Goal: Task Accomplishment & Management: Use online tool/utility

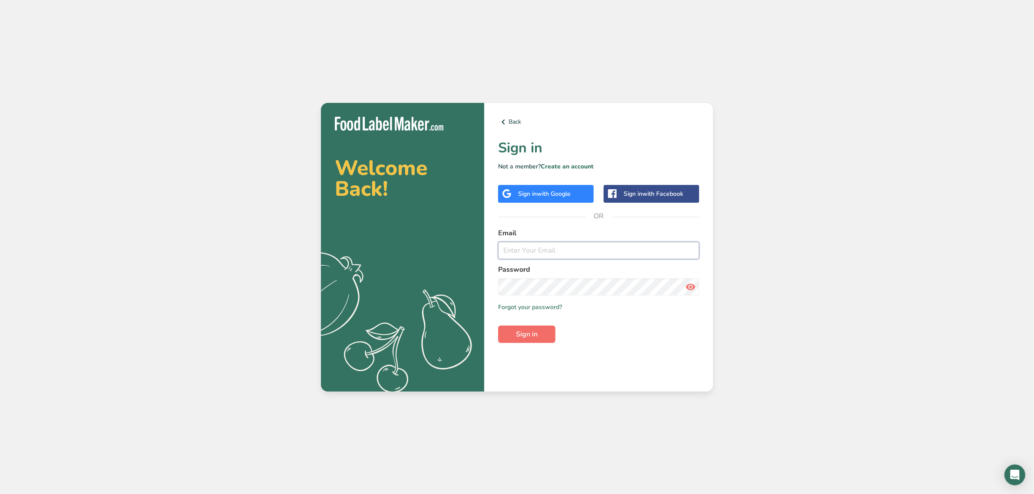
type input "[EMAIL_ADDRESS][PERSON_NAME][DOMAIN_NAME]"
click at [533, 335] on span "Sign in" at bounding box center [527, 334] width 22 height 10
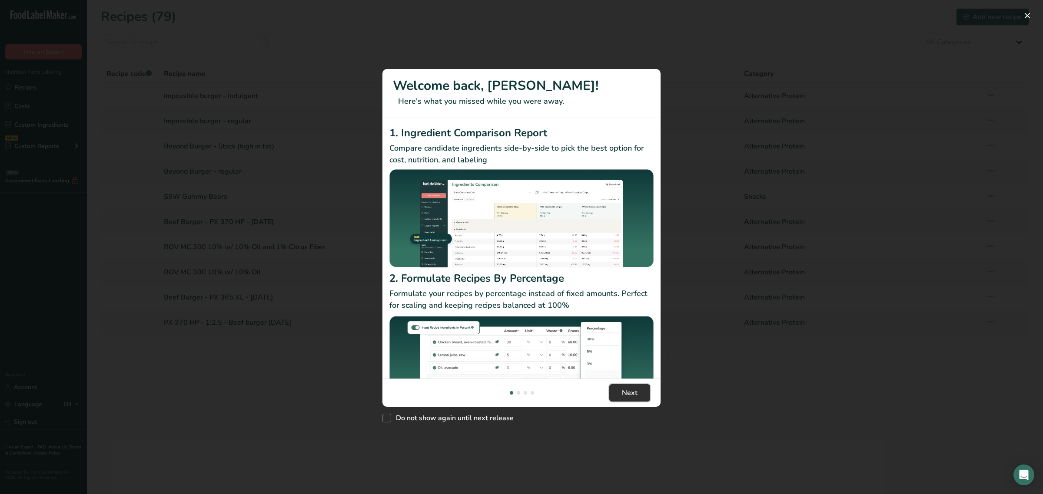
click at [624, 397] on span "Next" at bounding box center [630, 393] width 16 height 10
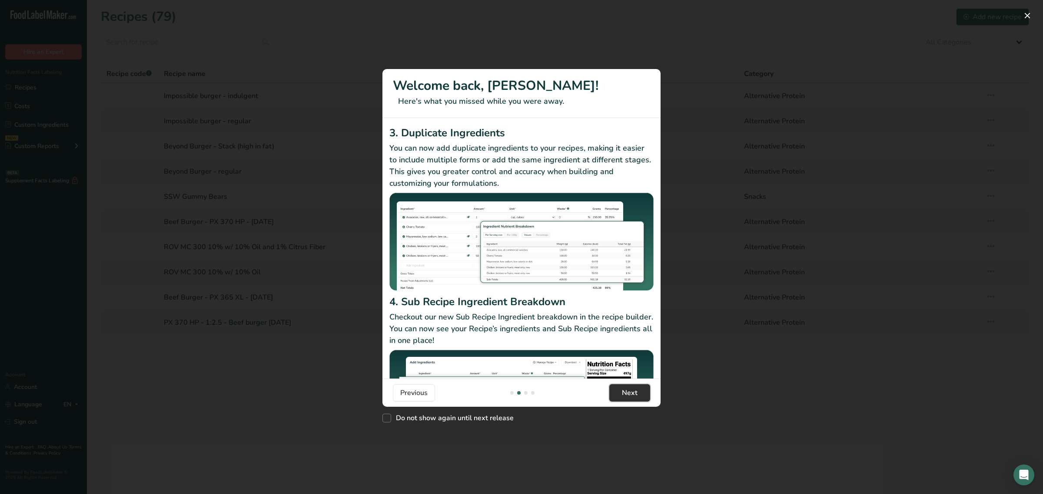
click at [624, 397] on span "Next" at bounding box center [630, 393] width 16 height 10
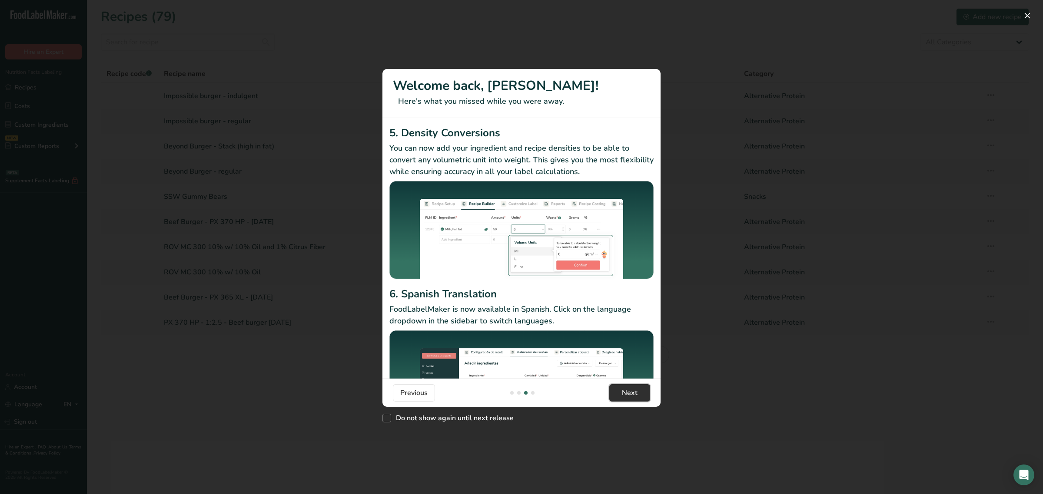
click at [624, 397] on span "Next" at bounding box center [630, 393] width 16 height 10
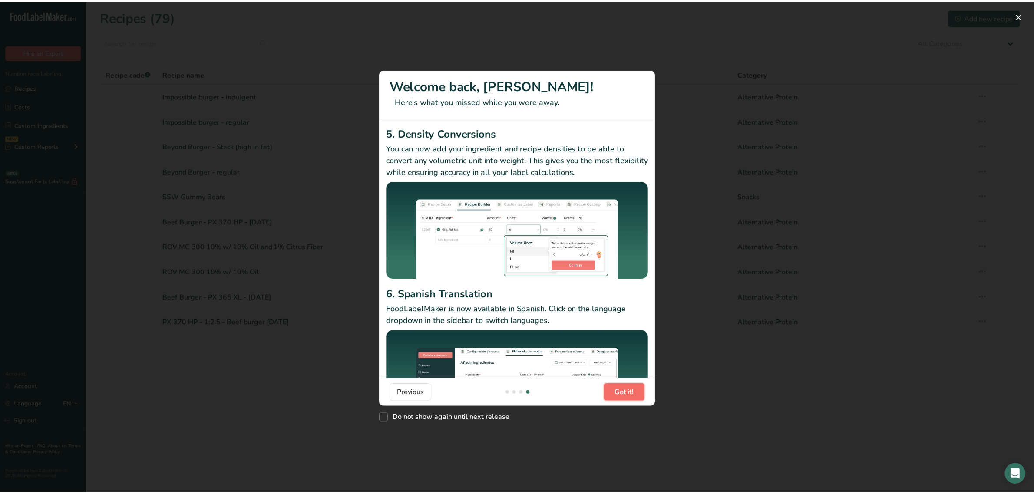
scroll to position [0, 834]
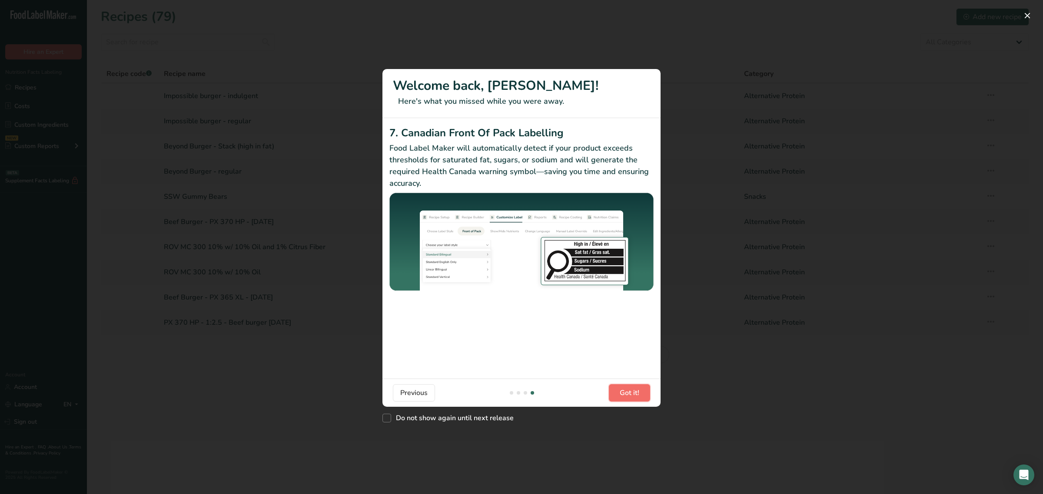
click at [622, 390] on span "Got it!" at bounding box center [629, 393] width 20 height 10
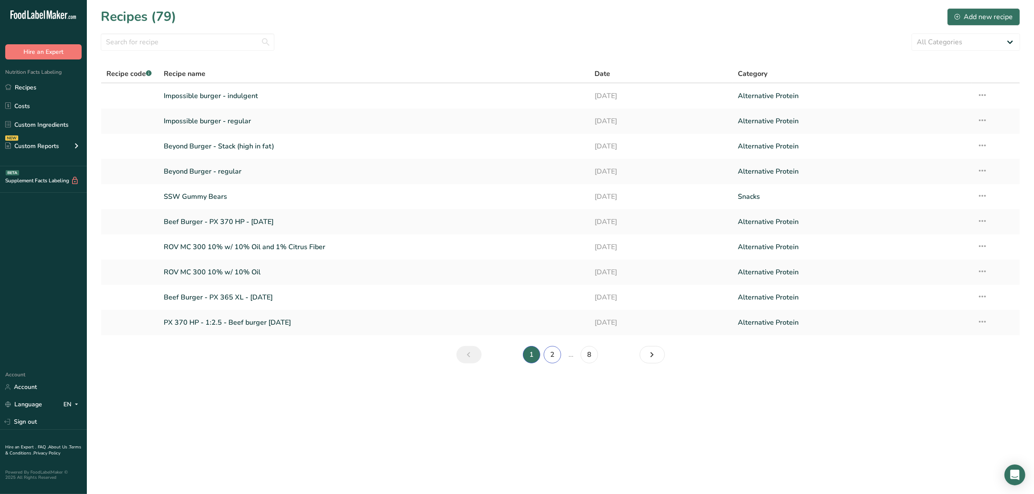
click at [554, 355] on link "2" at bounding box center [552, 354] width 17 height 17
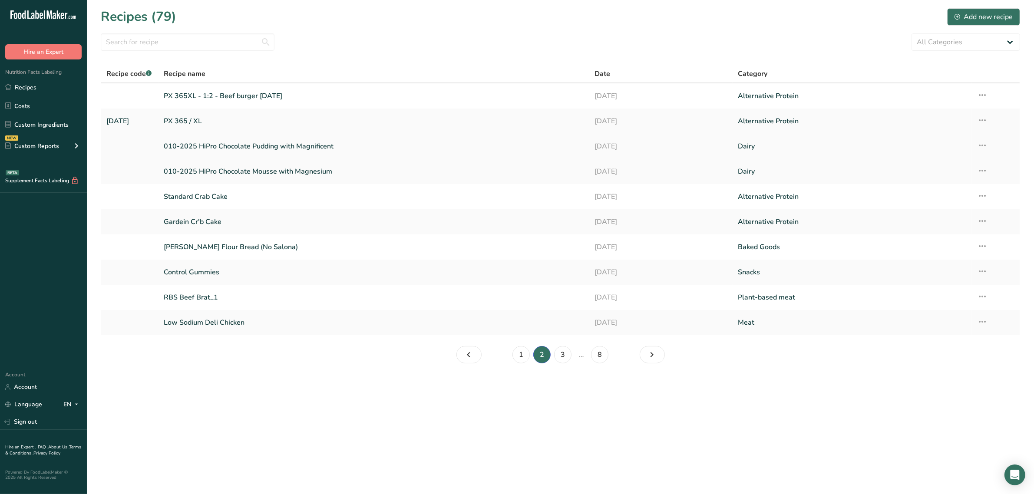
click at [251, 149] on link "010-2025 HiPro Chocolate Pudding with Magnificent" at bounding box center [374, 146] width 420 height 18
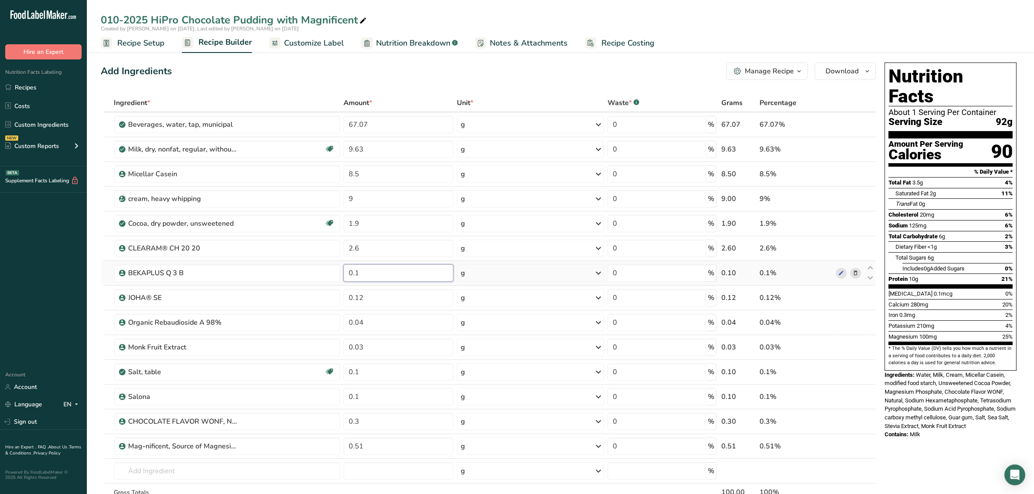
click at [363, 274] on input "0.1" at bounding box center [399, 273] width 110 height 17
type input "0.05"
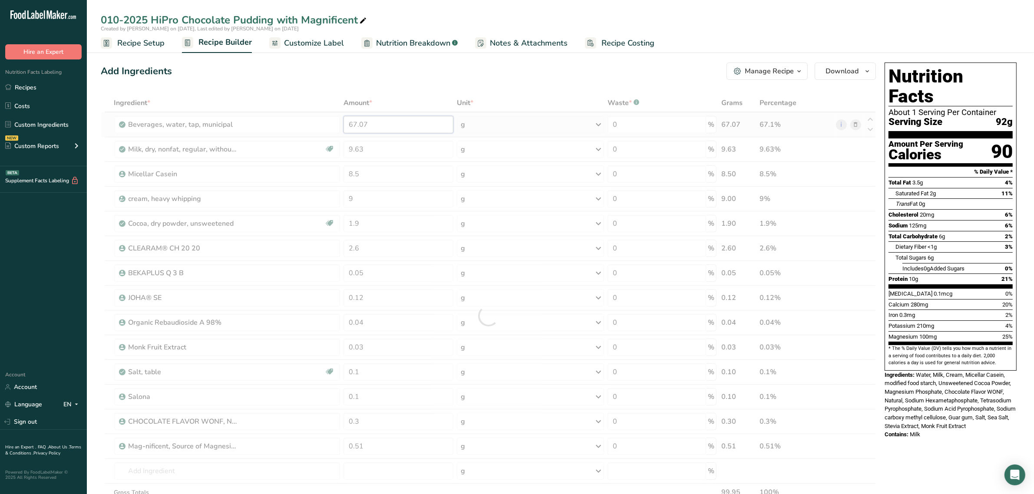
click at [374, 124] on div "Ingredient * Amount * Unit * Waste * .a-a{fill:#347362;}.b-a{fill:#fff;} Grams …" at bounding box center [488, 316] width 775 height 444
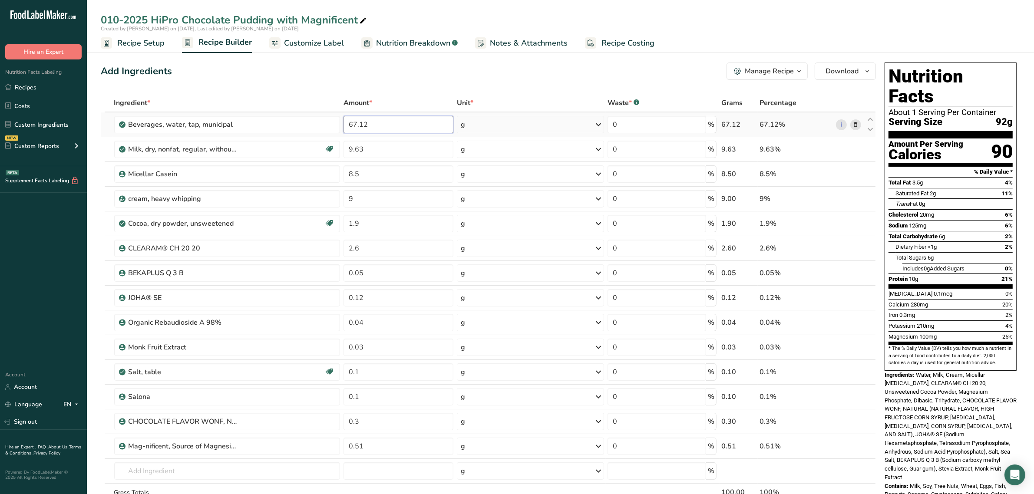
type input "67.12"
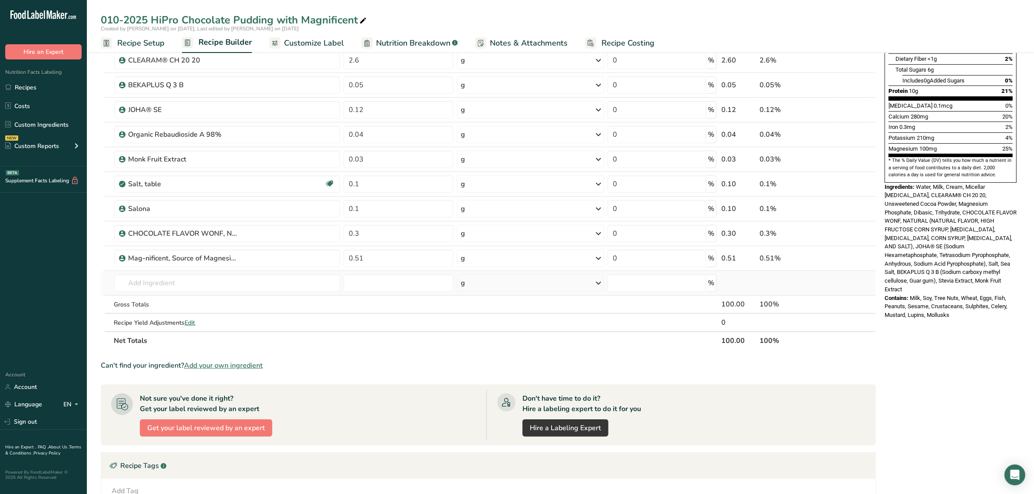
scroll to position [217, 0]
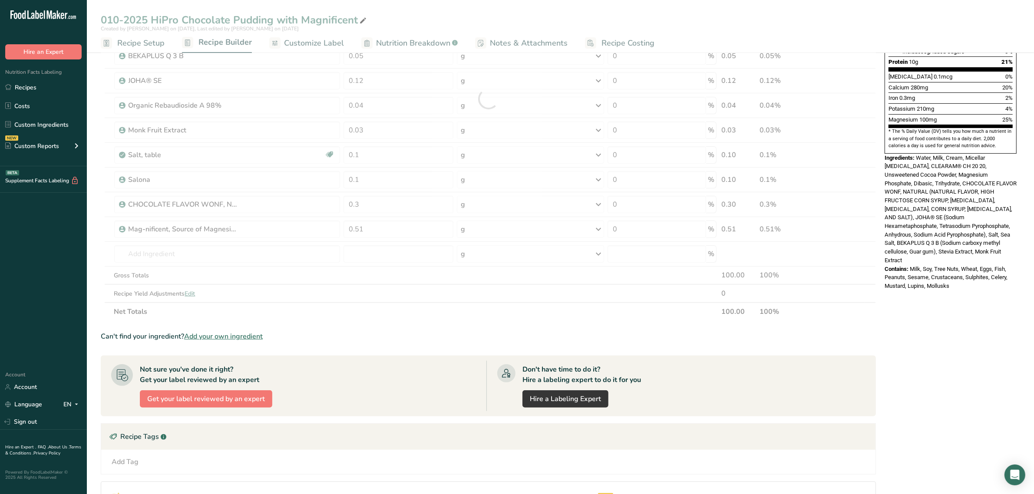
click at [308, 40] on div "010-2025 HiPro Chocolate Pudding with Magnificent Created by Caitlin Glaser on …" at bounding box center [560, 235] width 947 height 814
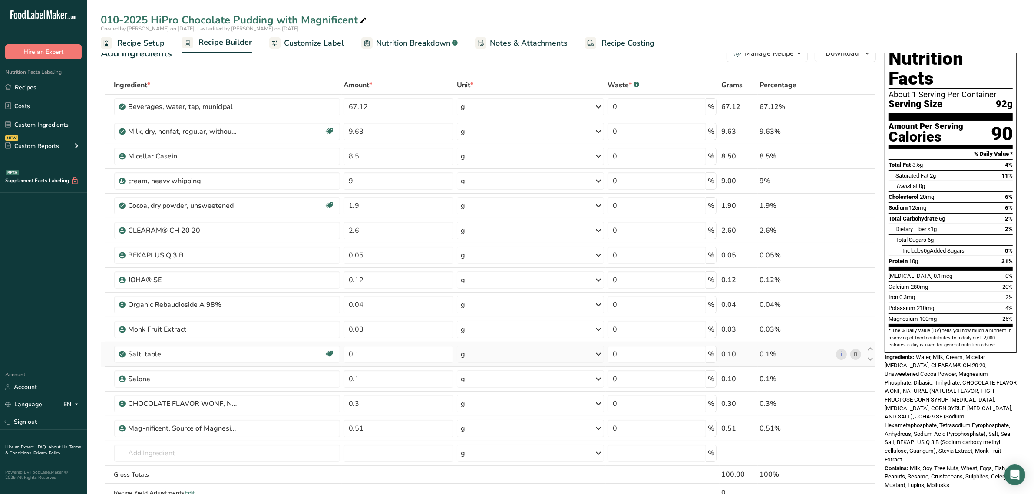
scroll to position [0, 0]
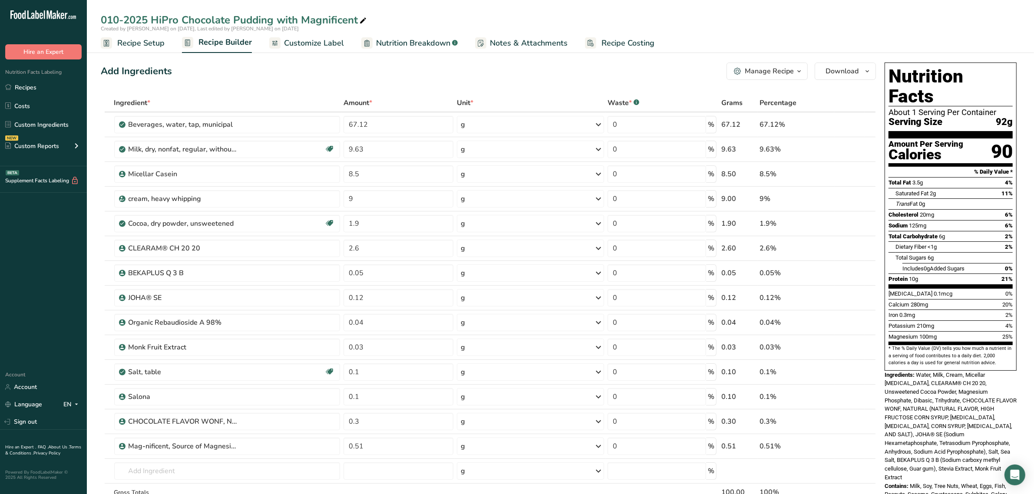
click at [291, 39] on span "Customize Label" at bounding box center [314, 43] width 60 height 12
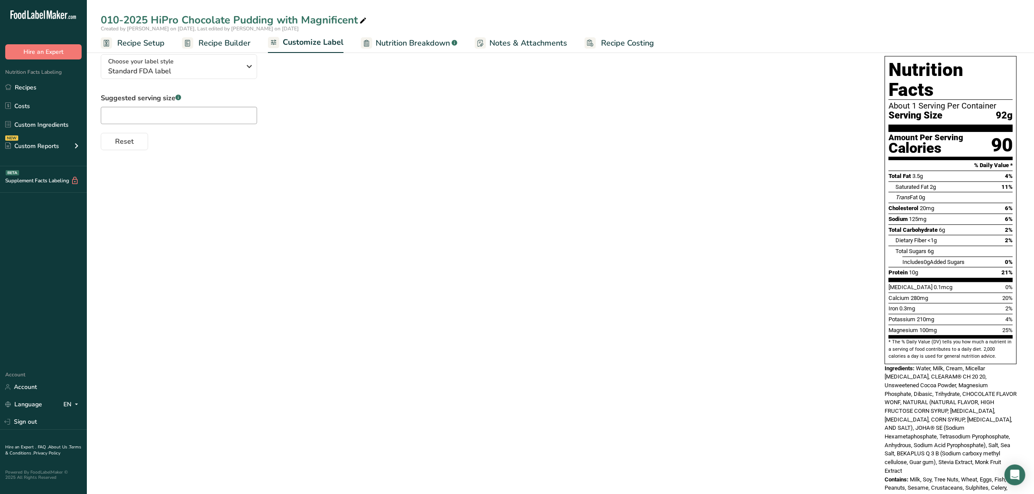
scroll to position [61, 0]
drag, startPoint x: 950, startPoint y: 470, endPoint x: 900, endPoint y: 470, distance: 50.4
click at [900, 475] on span "Milk, Soy, Tree Nuts, Wheat, Eggs, Fish, Peanuts, Sesame, Crustaceans, Sulphite…" at bounding box center [946, 486] width 123 height 23
click at [431, 277] on div "Choose your label style Standard FDA label USA (FDA) Standard FDA label Tabular…" at bounding box center [561, 277] width 920 height 463
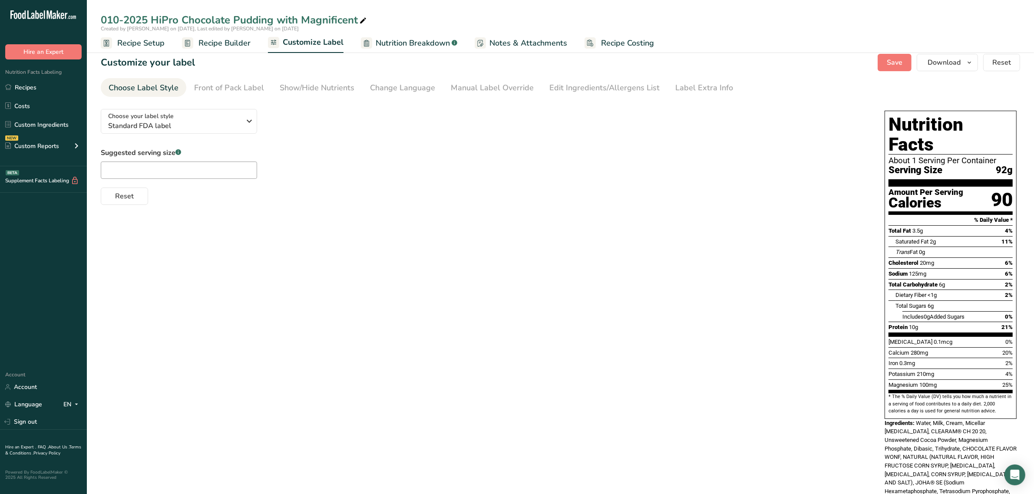
scroll to position [0, 0]
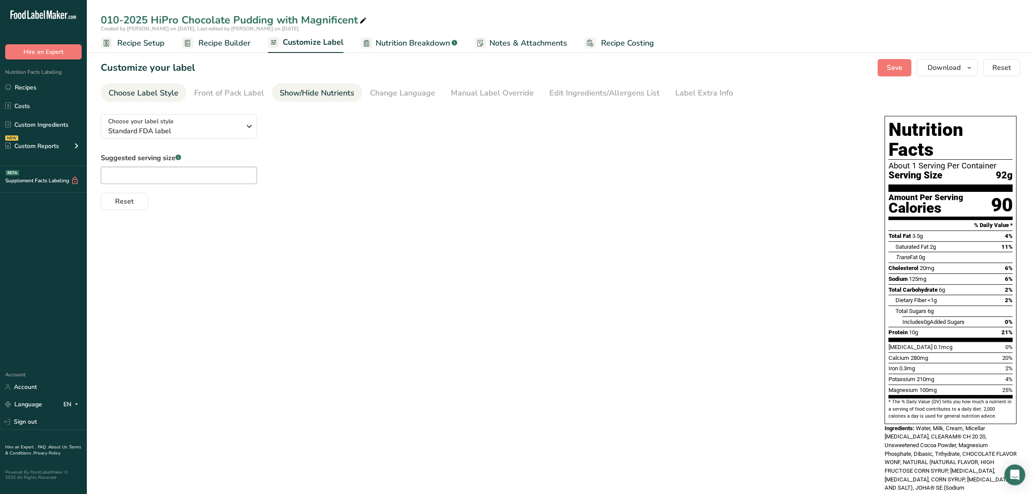
click at [286, 96] on div "Show/Hide Nutrients" at bounding box center [317, 93] width 75 height 12
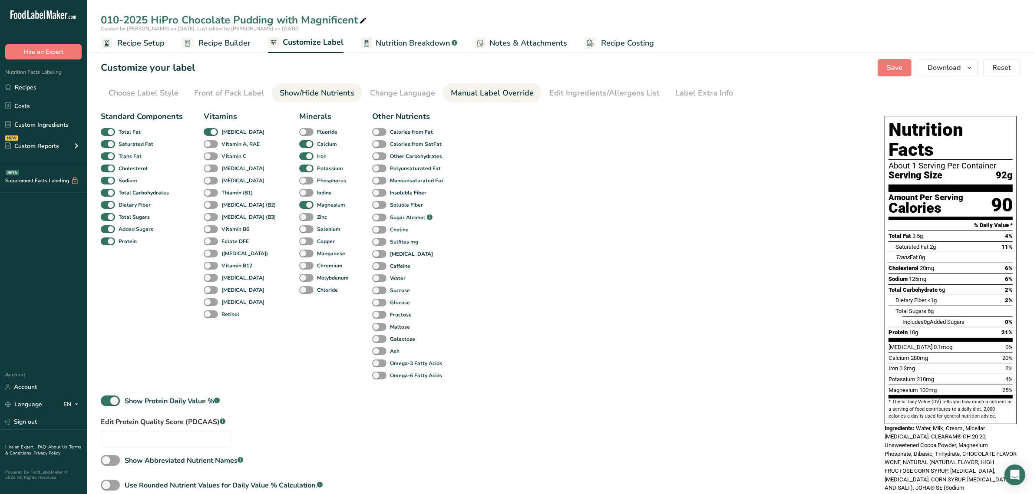
click at [497, 89] on div "Manual Label Override" at bounding box center [492, 93] width 83 height 12
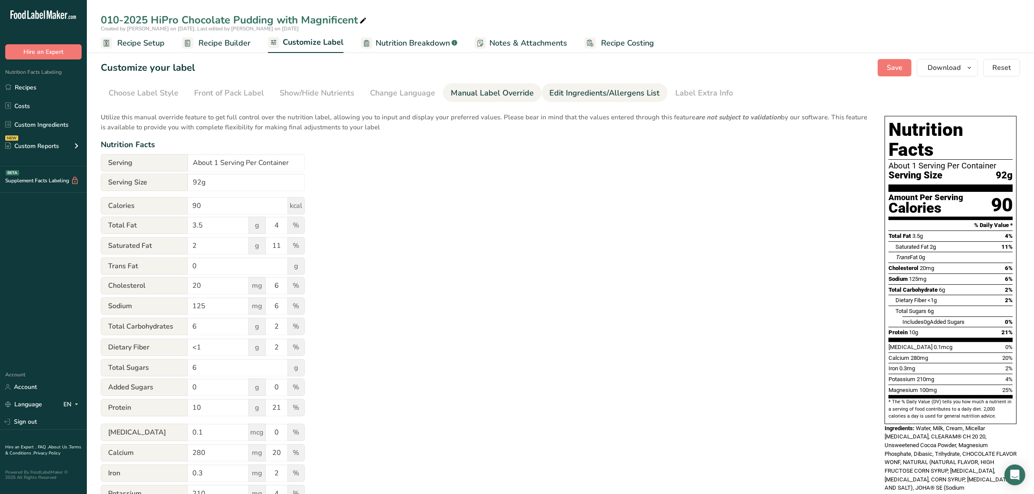
click at [566, 94] on div "Edit Ingredients/Allergens List" at bounding box center [604, 93] width 110 height 12
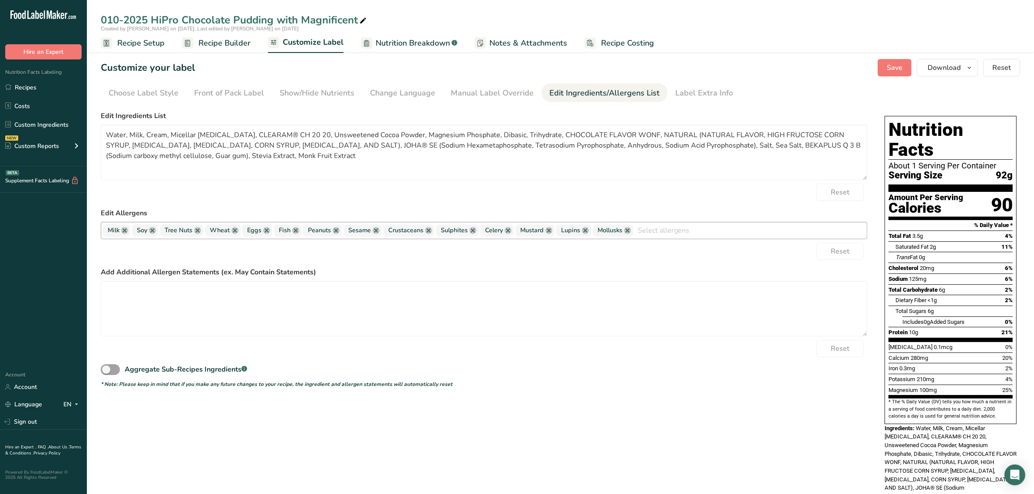
click at [626, 231] on link at bounding box center [627, 230] width 7 height 7
click at [583, 227] on link at bounding box center [585, 230] width 7 height 7
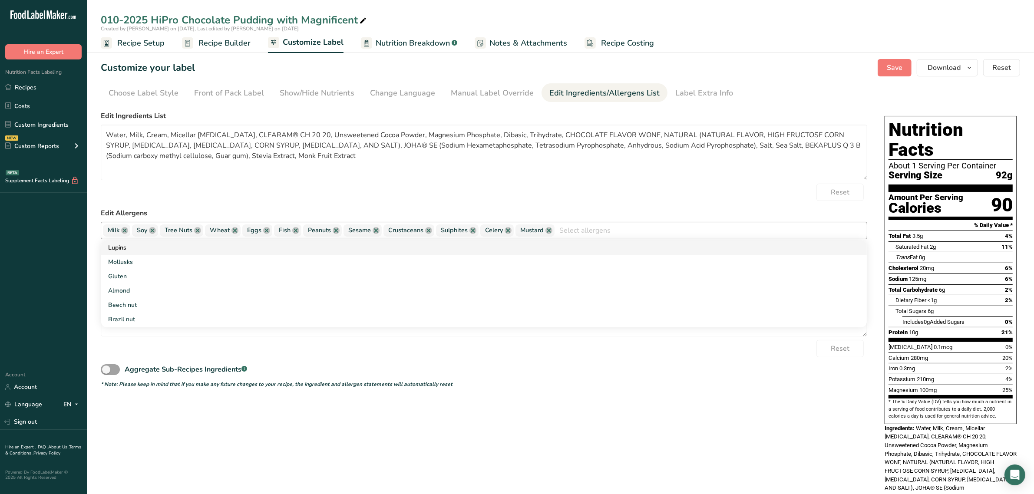
drag, startPoint x: 547, startPoint y: 229, endPoint x: 486, endPoint y: 242, distance: 63.0
click at [546, 229] on link at bounding box center [549, 230] width 7 height 7
click at [505, 231] on link at bounding box center [508, 230] width 7 height 7
drag, startPoint x: 472, startPoint y: 229, endPoint x: 461, endPoint y: 235, distance: 12.4
click at [472, 229] on link at bounding box center [473, 230] width 7 height 7
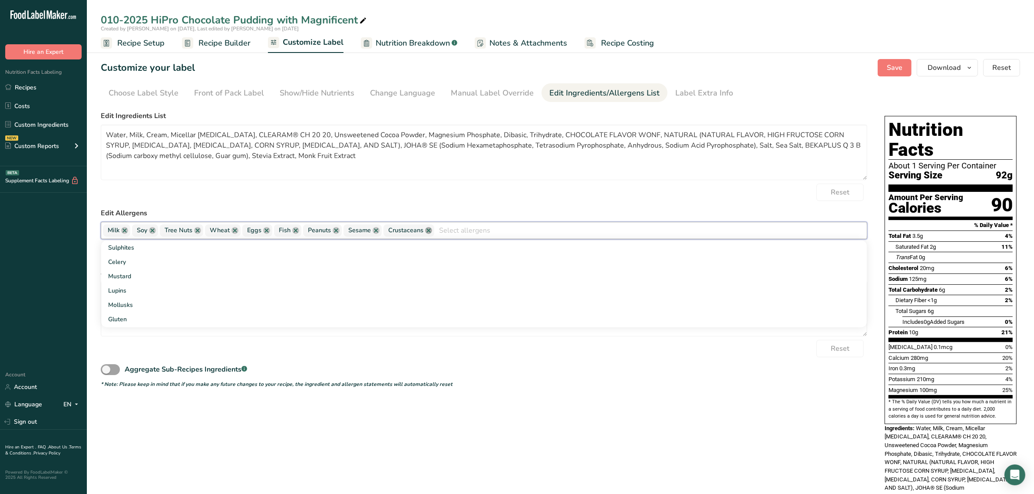
click at [429, 229] on link at bounding box center [428, 230] width 7 height 7
click at [374, 233] on link at bounding box center [376, 230] width 7 height 7
click at [335, 233] on link at bounding box center [336, 230] width 7 height 7
click at [296, 231] on link at bounding box center [295, 230] width 7 height 7
click at [265, 229] on link at bounding box center [266, 230] width 7 height 7
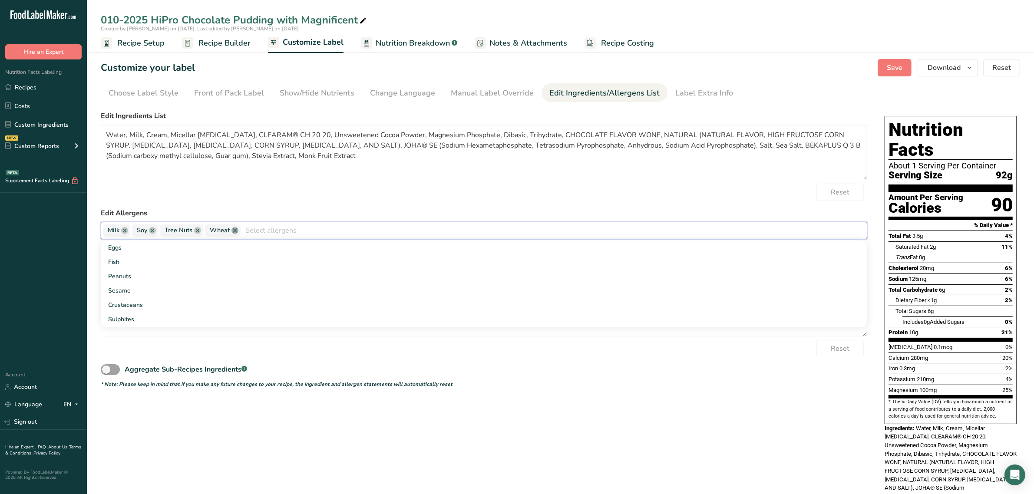
click at [234, 231] on link at bounding box center [235, 230] width 7 height 7
click at [200, 231] on link at bounding box center [197, 230] width 7 height 7
click at [150, 229] on link at bounding box center [152, 230] width 7 height 7
click at [631, 423] on div "Choose your label style Standard FDA label USA (FDA) Standard FDA label Tabular…" at bounding box center [561, 338] width 920 height 463
click at [289, 135] on textarea "Water, Milk, Cream, Micellar Casein, CLEARAM® CH 20 20, Unsweetened Cocoa Powde…" at bounding box center [484, 153] width 767 height 56
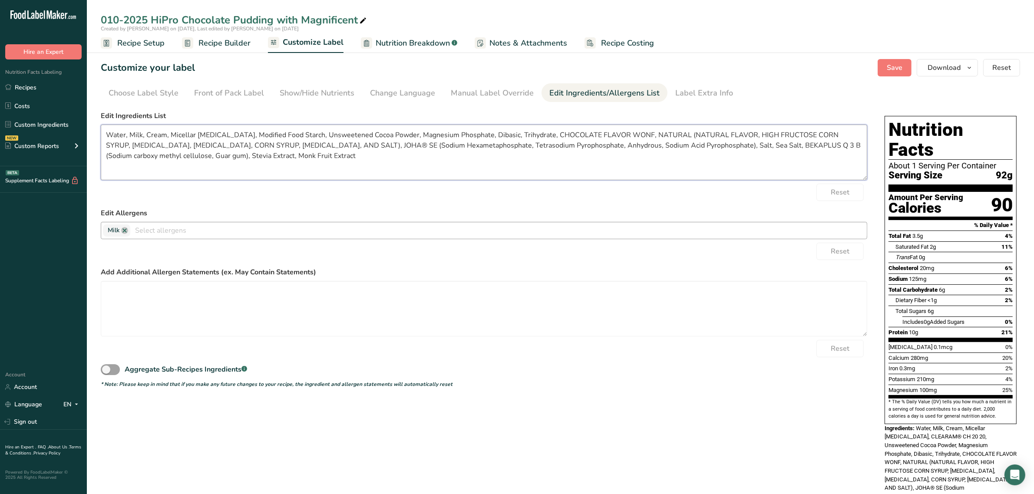
drag, startPoint x: 517, startPoint y: 135, endPoint x: 454, endPoint y: 129, distance: 63.2
click at [454, 129] on textarea "Water, Milk, Cream, Micellar Casein, Modified Food Starch, Unsweetened Cocoa Po…" at bounding box center [484, 153] width 767 height 56
click at [498, 136] on textarea "Water, Milk, Cream, Micellar Casein, Modified Food Starch, Unsweetened Cocoa Po…" at bounding box center [484, 153] width 767 height 56
click at [515, 133] on textarea "Water, Milk, Cream, Micellar Casein, Modified Food Starch, Unsweetened Cocoa Po…" at bounding box center [484, 153] width 767 height 56
drag, startPoint x: 237, startPoint y: 146, endPoint x: 533, endPoint y: 137, distance: 296.4
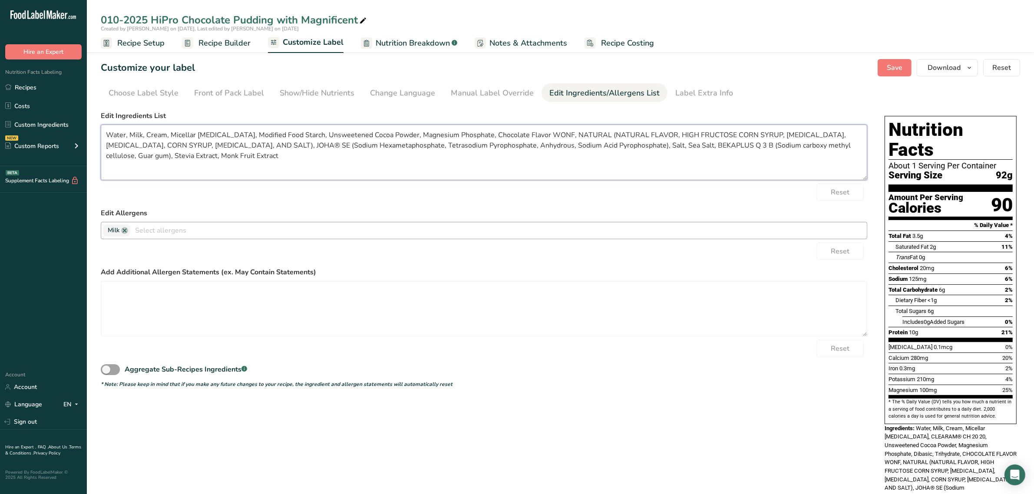
click at [533, 137] on textarea "Water, Milk, Cream, Micellar Casein, Modified Food Starch, Unsweetened Cocoa Po…" at bounding box center [484, 153] width 767 height 56
click at [574, 137] on textarea "Water, Milk, Cream, Micellar Casein, Modified Food Starch, Unsweetened Cocoa Po…" at bounding box center [484, 153] width 767 height 56
click at [757, 135] on textarea "Water, Milk, Cream, Micellar Casein, Modified Food Starch, Unsweetened Cocoa Po…" at bounding box center [484, 153] width 767 height 56
click at [811, 135] on textarea "Water, Milk, Cream, Micellar Casein, Modified Food Starch, Unsweetened Cocoa Po…" at bounding box center [484, 153] width 767 height 56
click at [165, 147] on textarea "Water, Milk, Cream, Micellar Casein, Modified Food Starch, Unsweetened Cocoa Po…" at bounding box center [484, 153] width 767 height 56
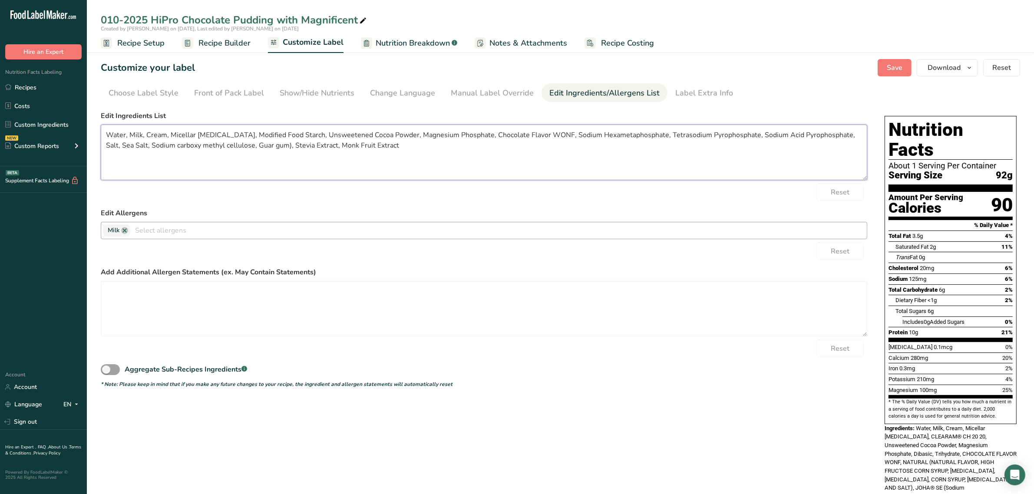
click at [245, 146] on textarea "Water, Milk, Cream, Micellar Casein, Modified Food Starch, Unsweetened Cocoa Po…" at bounding box center [484, 153] width 767 height 56
type textarea "Water, Milk, Cream, Micellar Casein, Modified Food Starch, Unsweetened Cocoa Po…"
click at [750, 75] on div "Customize your label Save Download Choose what to show on your downloaded label…" at bounding box center [561, 67] width 920 height 17
click at [892, 70] on span "Save" at bounding box center [895, 68] width 16 height 10
click at [222, 40] on span "Recipe Builder" at bounding box center [225, 43] width 52 height 12
